Goal: Information Seeking & Learning: Learn about a topic

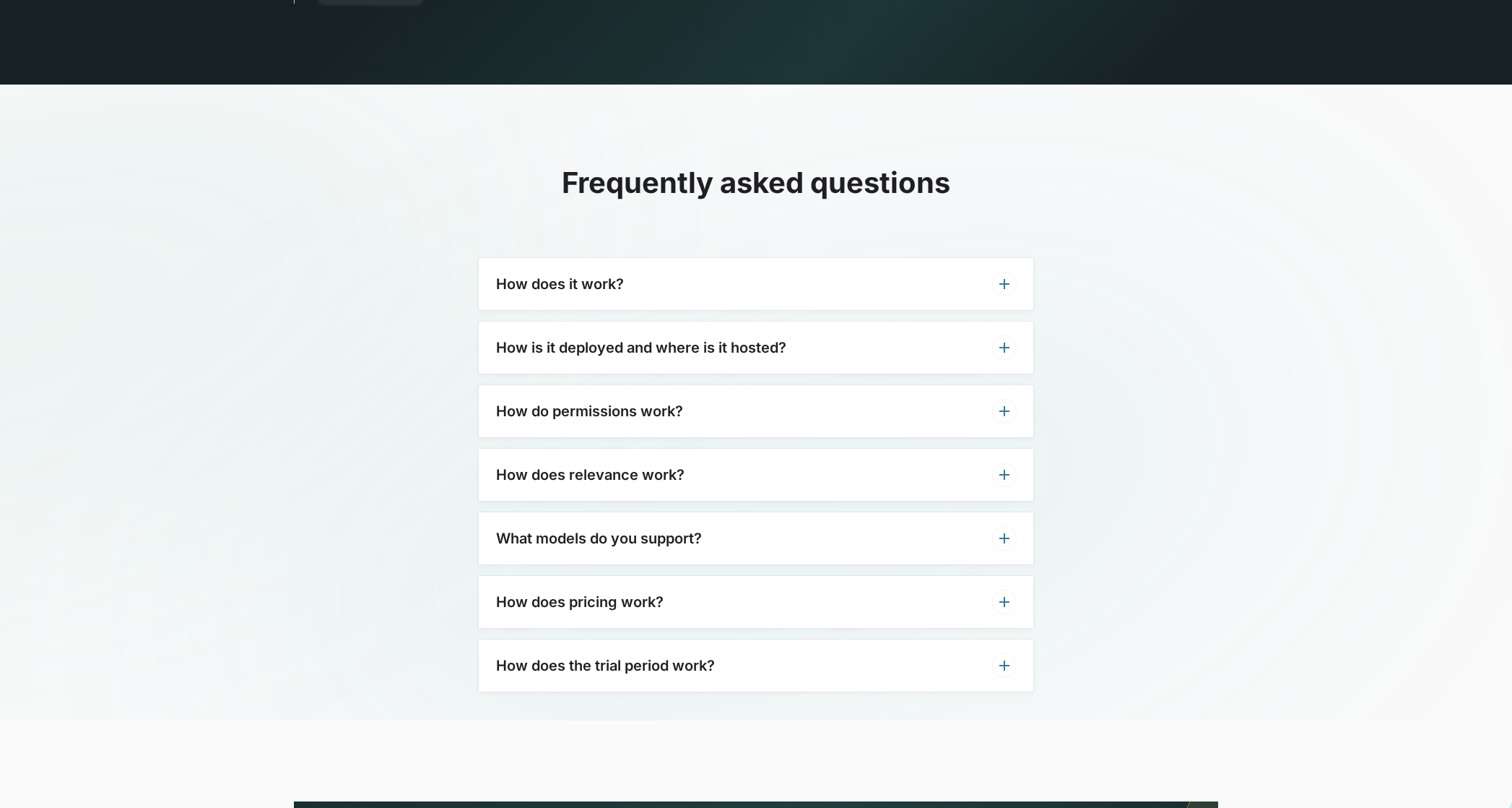
scroll to position [4348, 0]
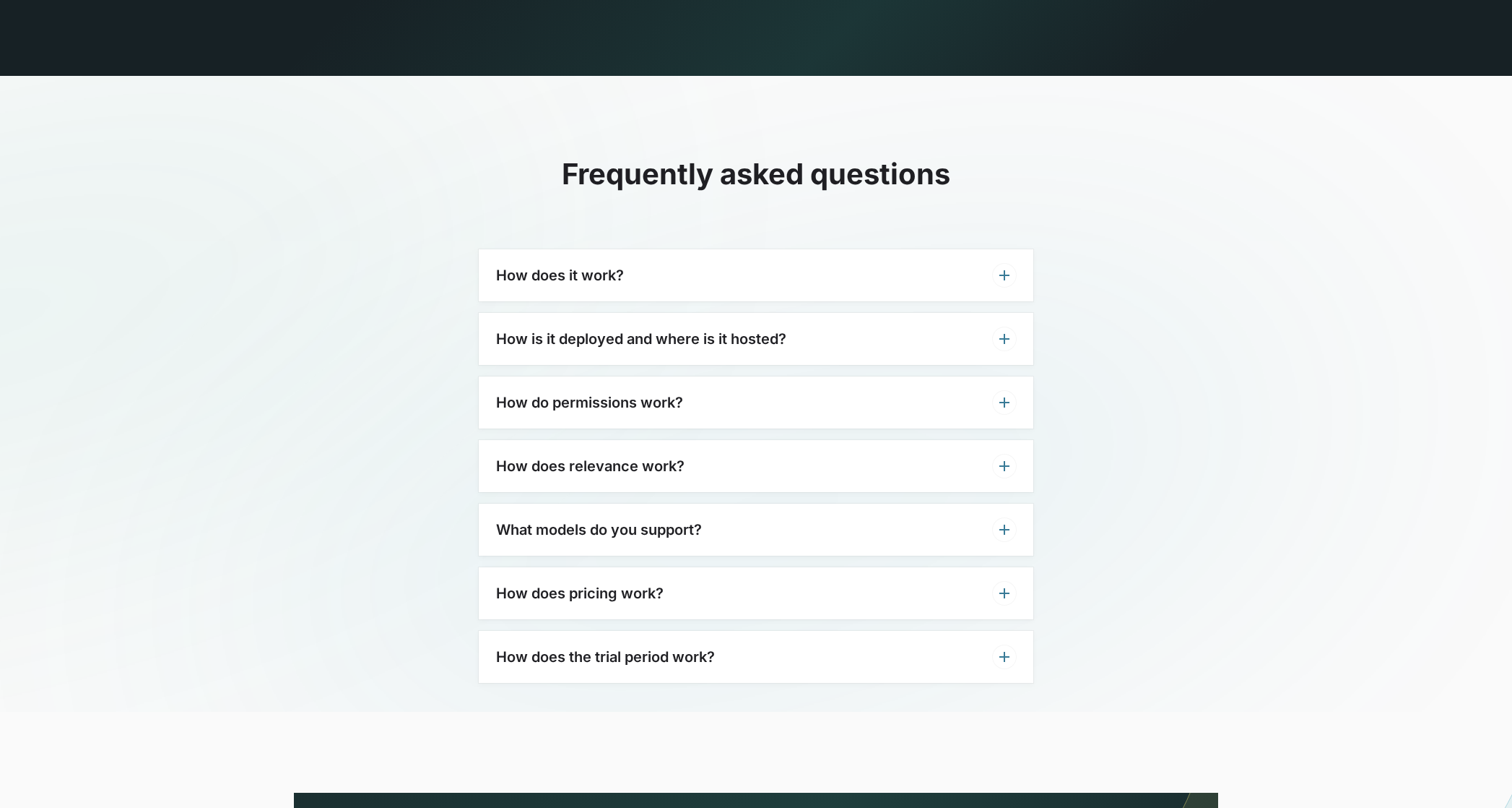
click at [662, 259] on div "How does it work?" at bounding box center [756, 276] width 555 height 52
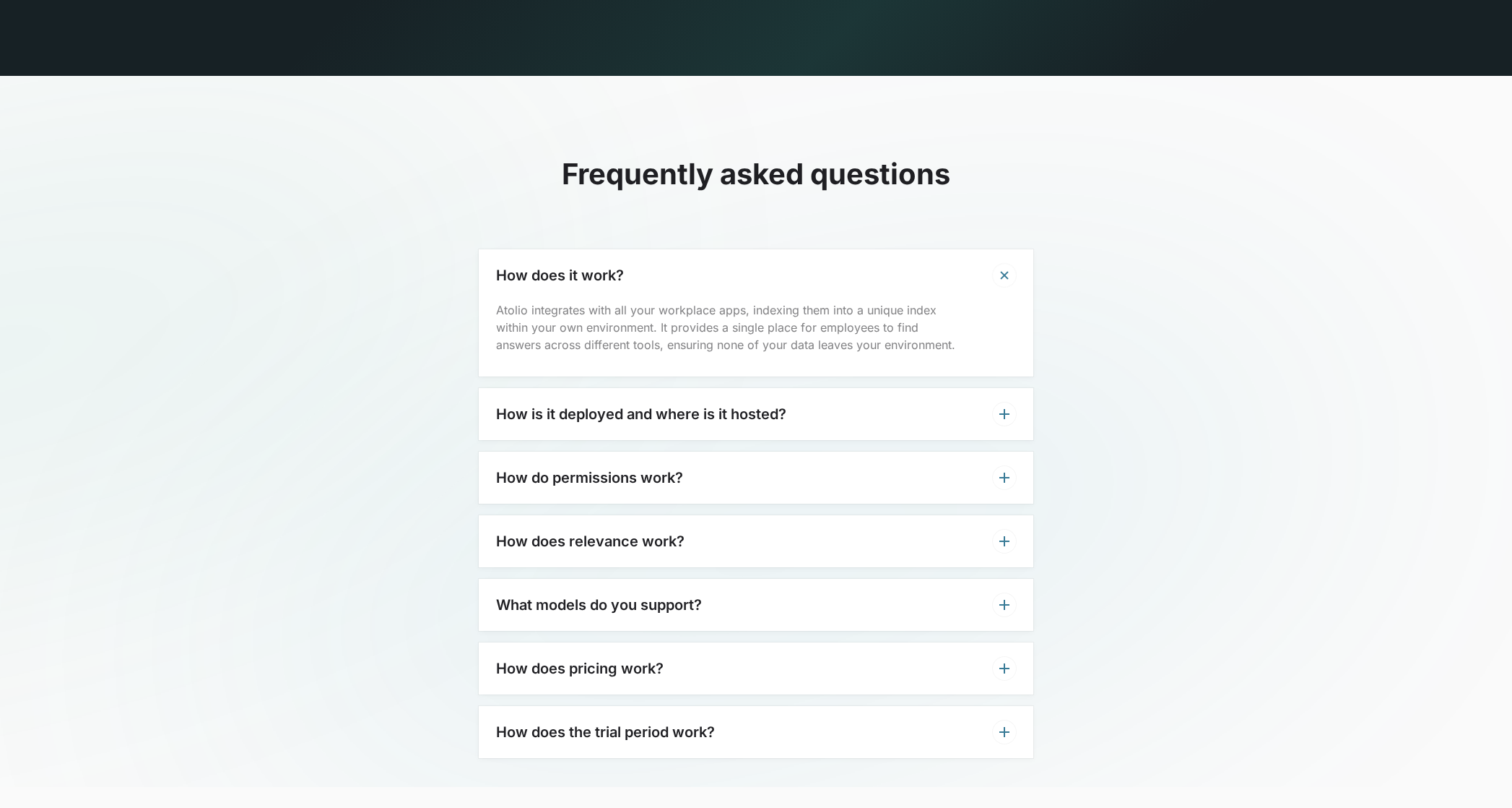
click at [677, 250] on div "How does it work?" at bounding box center [756, 276] width 555 height 52
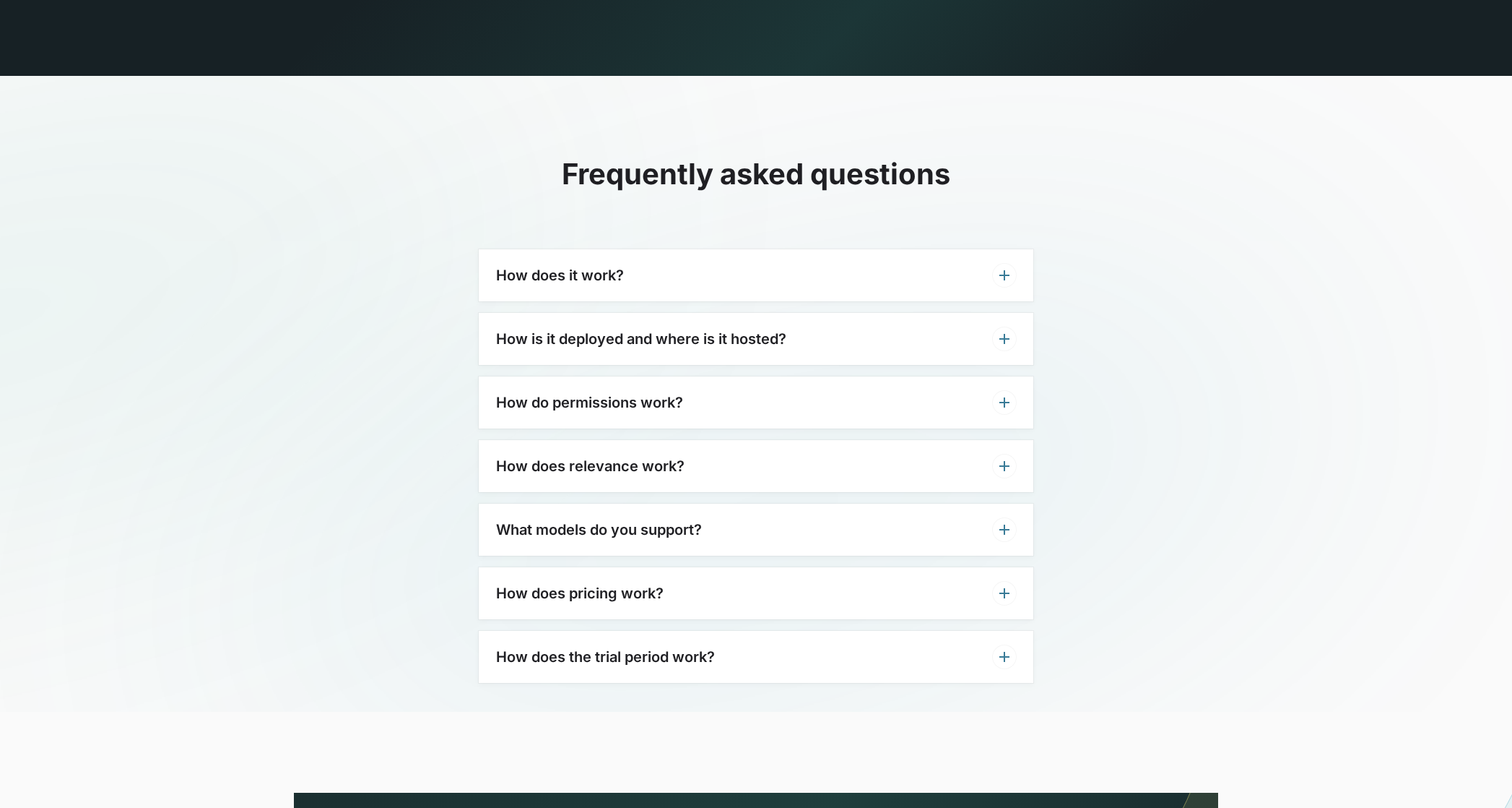
click at [661, 394] on h3 "How do permissions work?" at bounding box center [590, 402] width 187 height 17
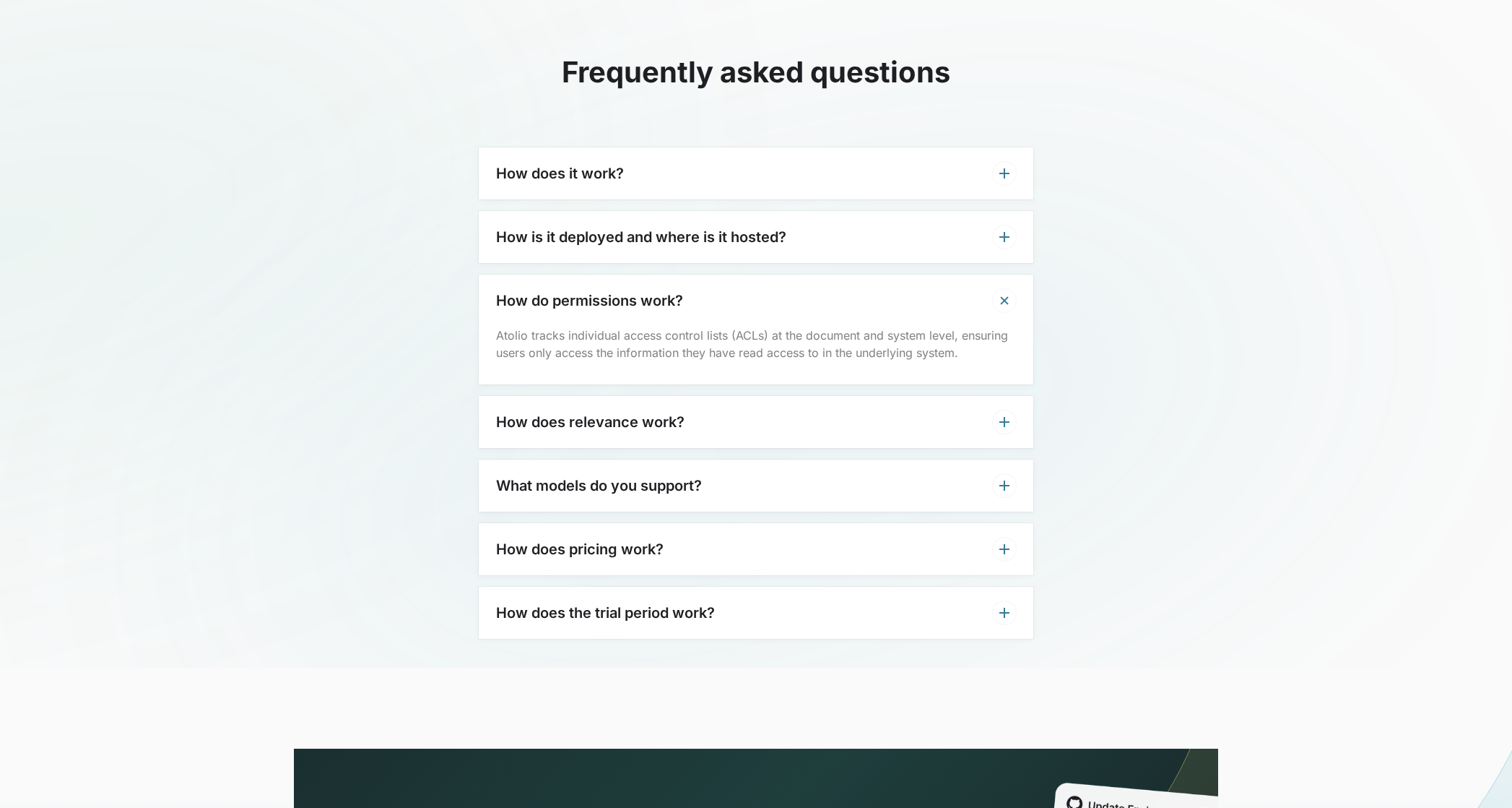
scroll to position [4501, 0]
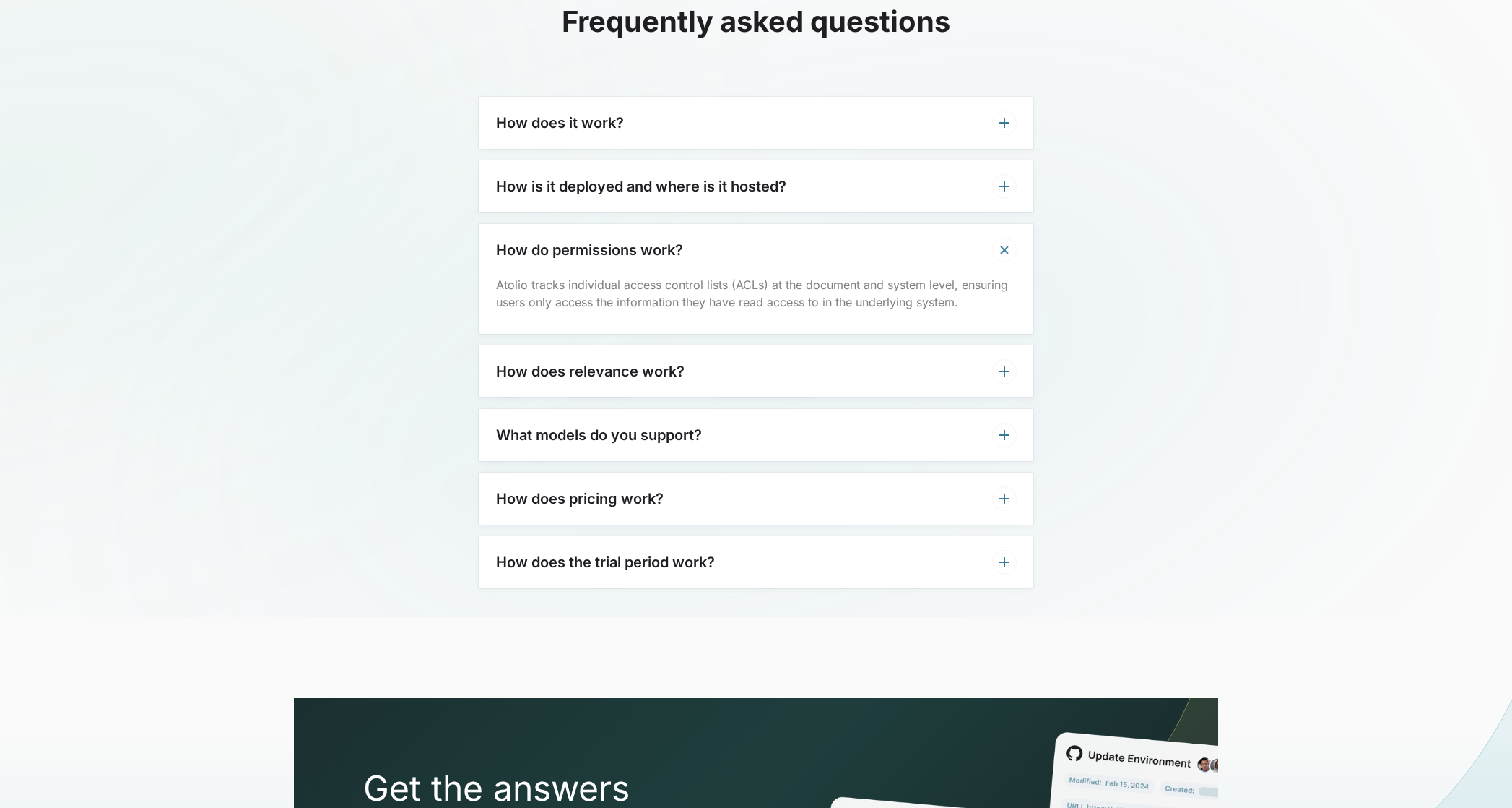
click at [658, 426] on h3 "What models do you support?" at bounding box center [599, 435] width 205 height 17
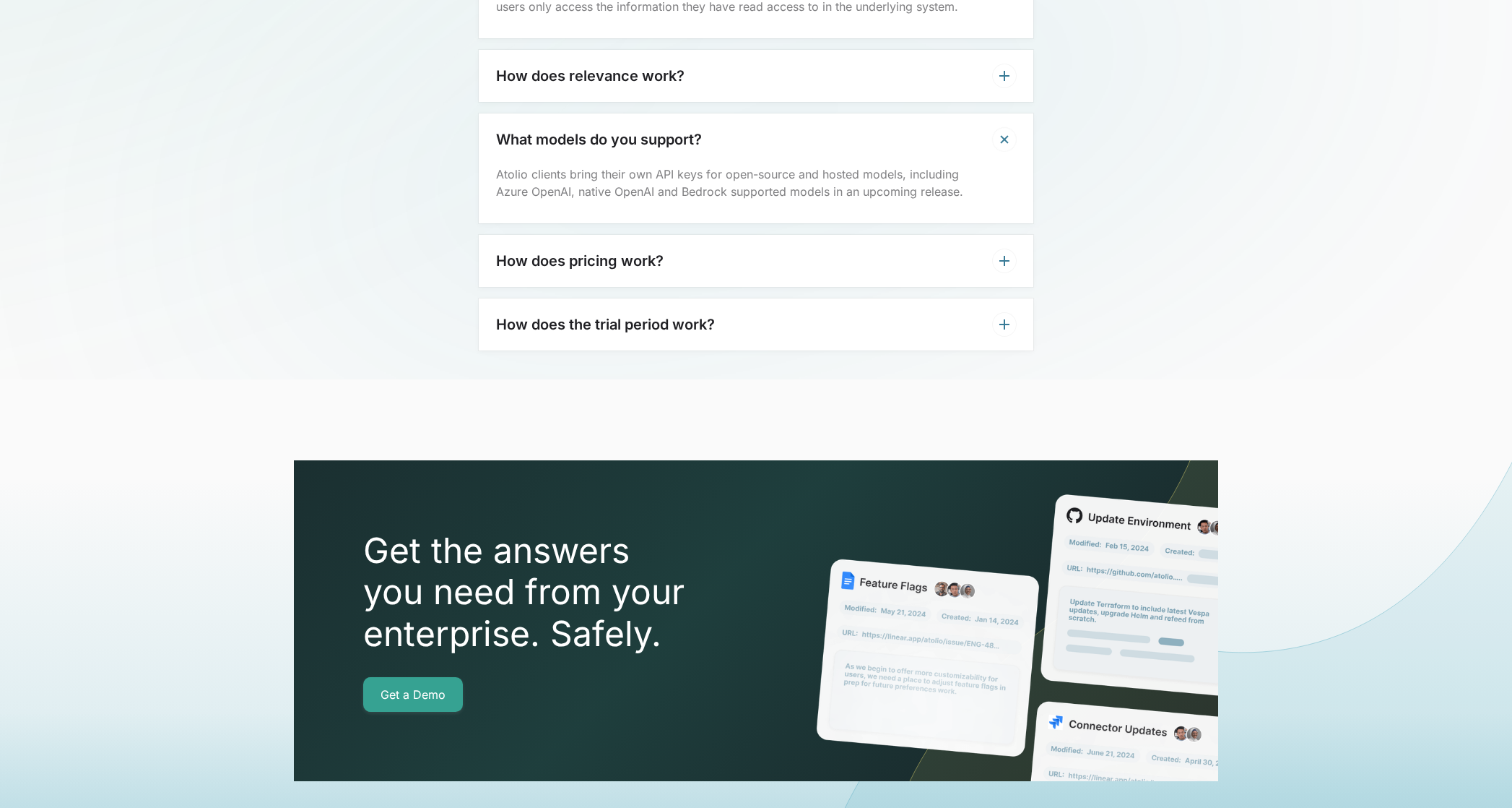
scroll to position [4796, 0]
click at [656, 303] on div "How does the trial period work?" at bounding box center [756, 324] width 555 height 52
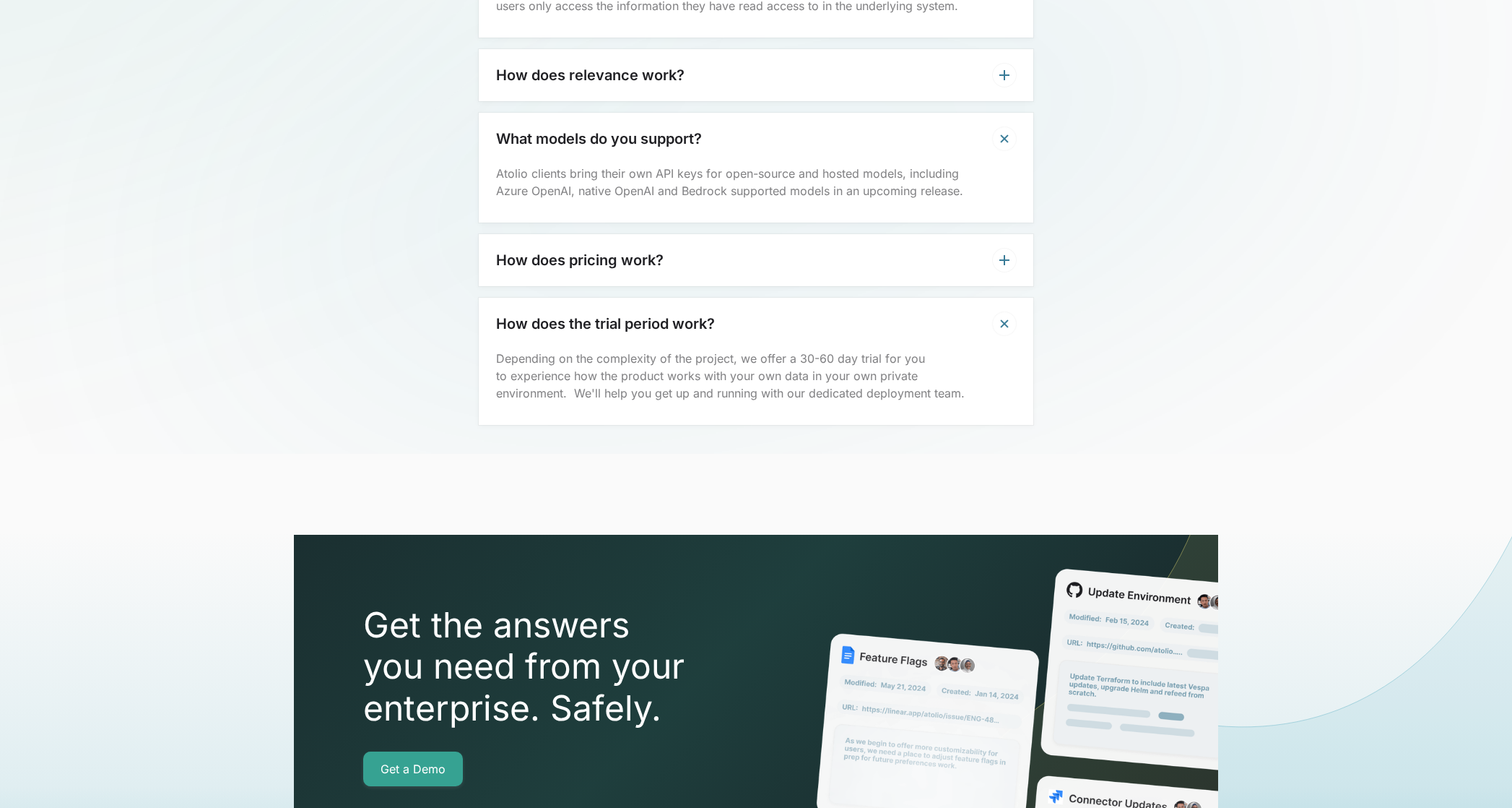
click at [667, 238] on div "How does pricing work?" at bounding box center [756, 260] width 555 height 52
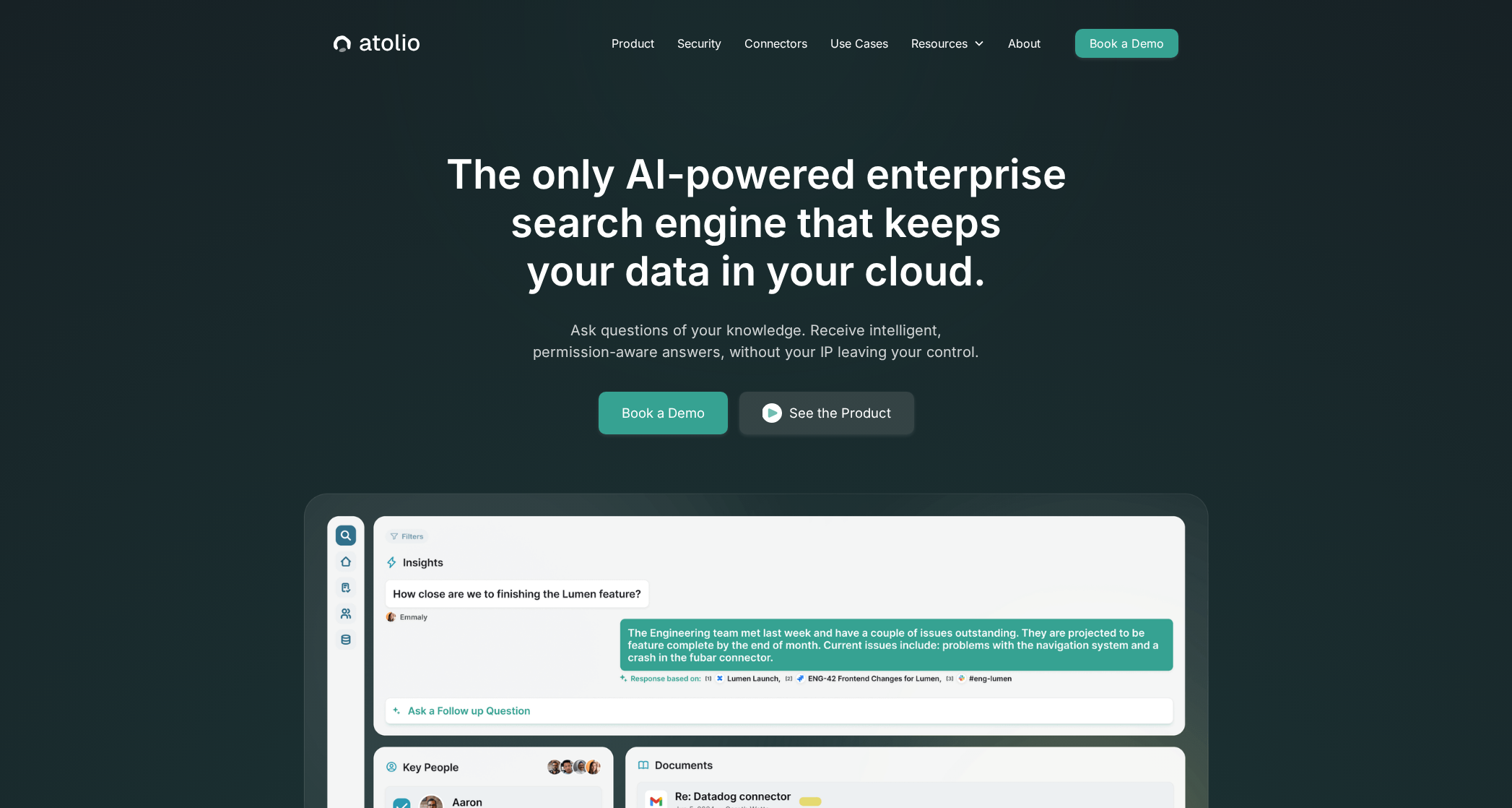
scroll to position [3, 0]
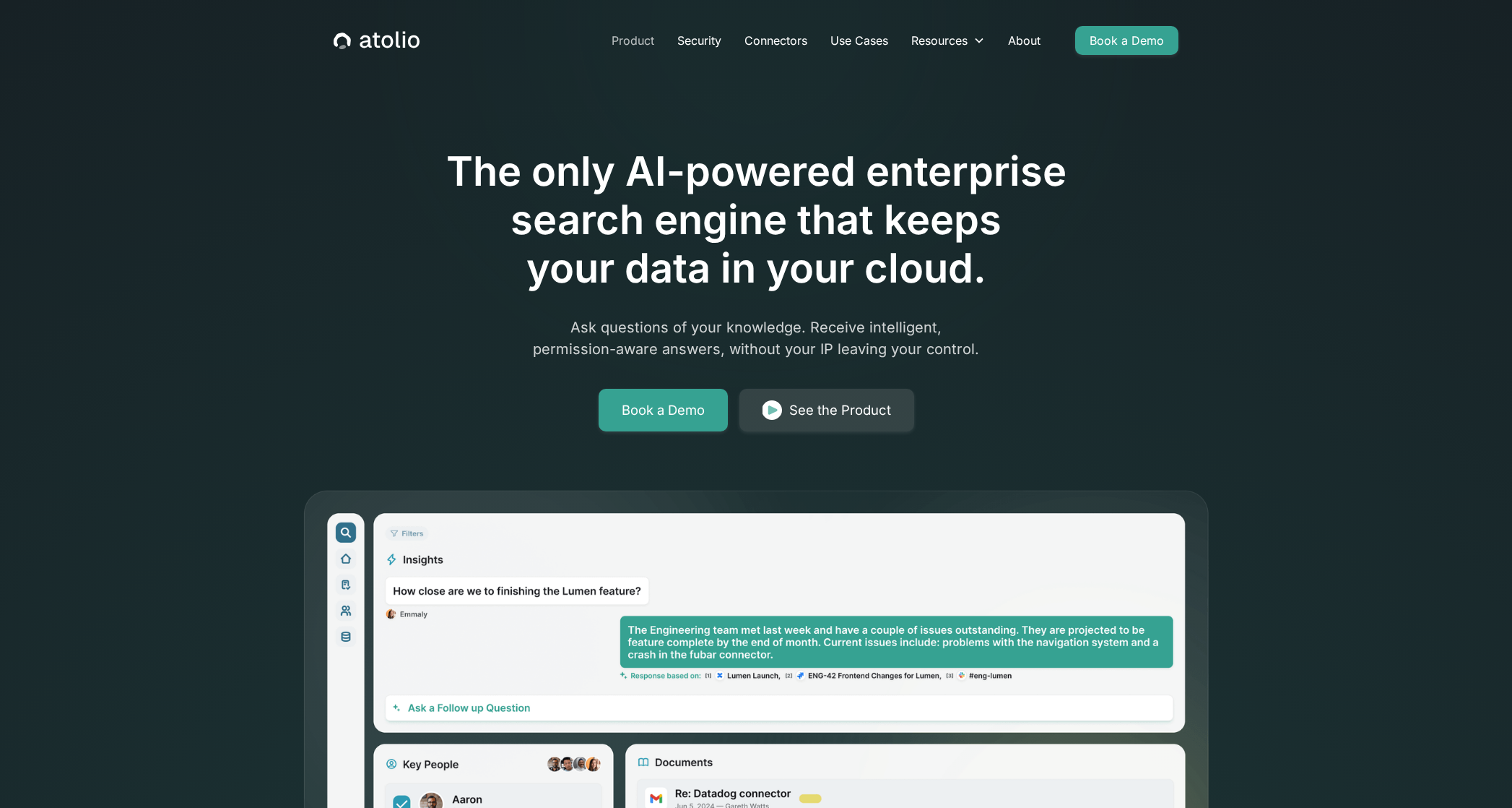
click at [638, 47] on link "Product" at bounding box center [633, 40] width 66 height 29
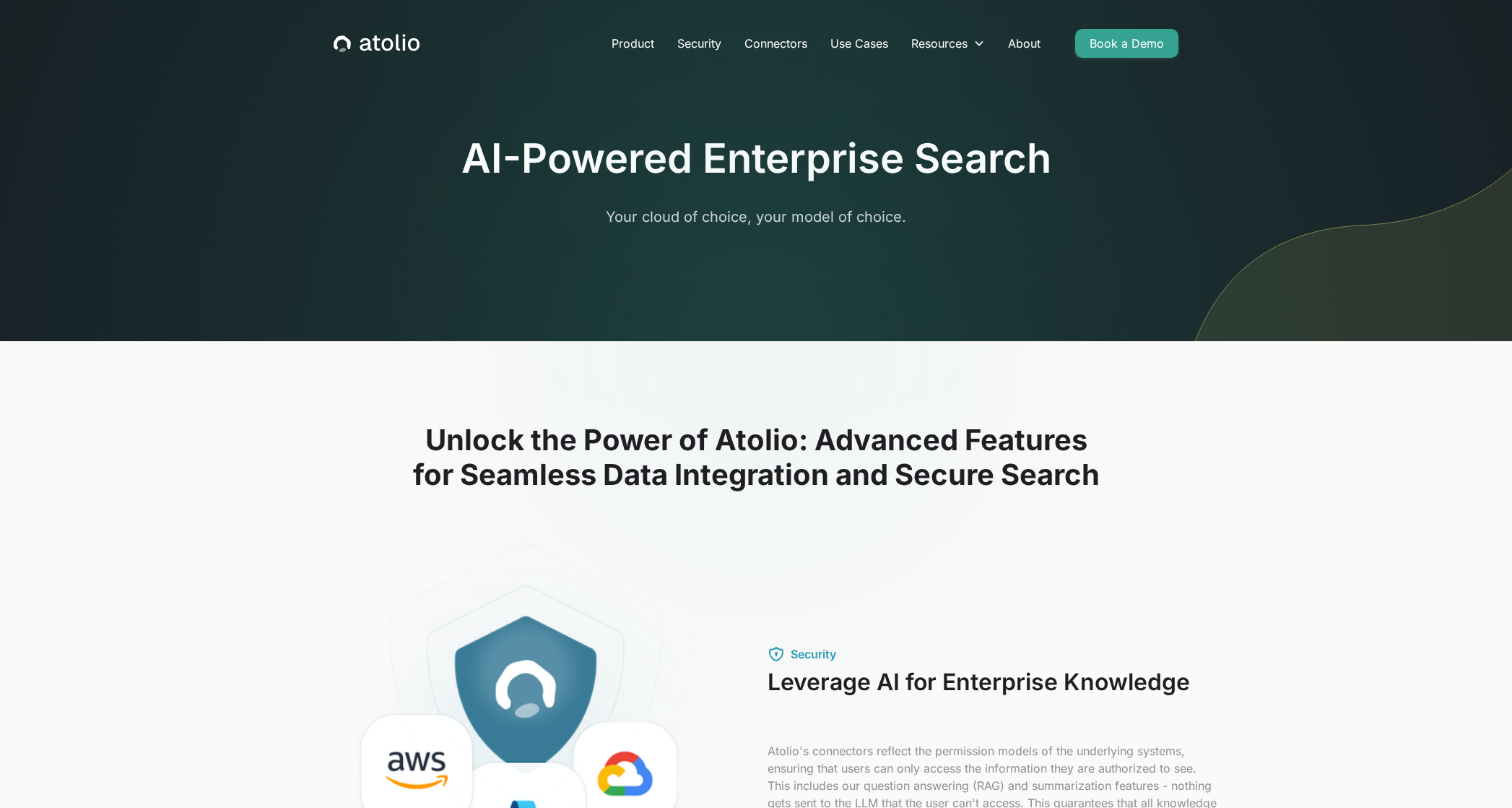
scroll to position [67, 0]
